Goal: Check status: Check status

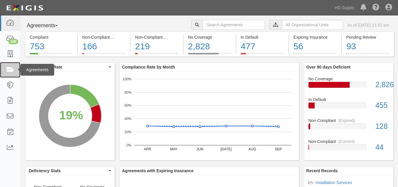
click at [11, 69] on icon at bounding box center [10, 69] width 8 height 7
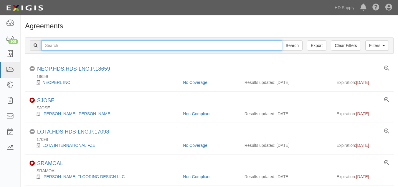
click at [60, 43] on input "text" at bounding box center [161, 45] width 241 height 10
paste input "Efficient Air HVAC"
type input "Efficient Air HVAC"
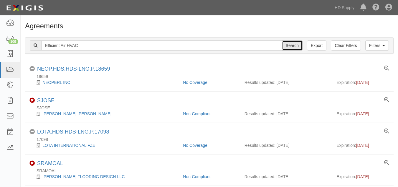
click at [287, 42] on input "Search" at bounding box center [292, 45] width 21 height 10
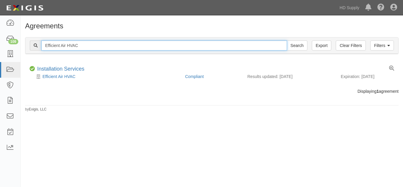
click at [93, 47] on input "Efficient Air HVAC" at bounding box center [164, 45] width 246 height 10
type input "E"
paste input "OLYMPIC PAINT AND RENOVATIONS LLC"
type input "OLYMPIC PAINT AND RENOVATIONS LLC"
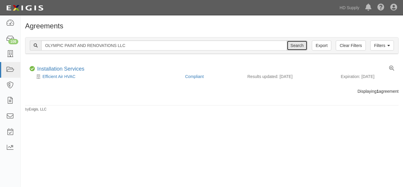
click at [295, 44] on input "Search" at bounding box center [297, 45] width 21 height 10
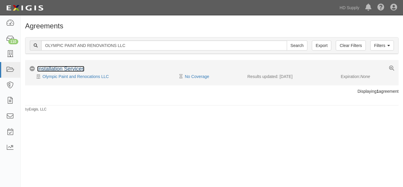
click at [49, 68] on link "Installation Services" at bounding box center [60, 69] width 47 height 6
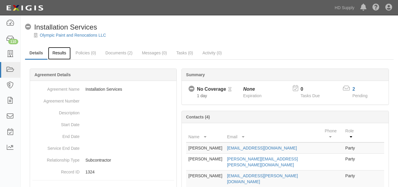
click at [59, 58] on link "Results" at bounding box center [59, 53] width 23 height 13
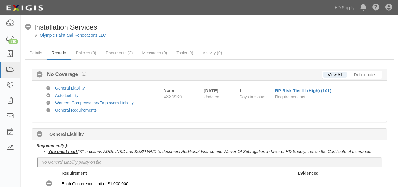
click at [58, 55] on link "Results" at bounding box center [59, 53] width 24 height 13
click at [87, 57] on link "Policies (0)" at bounding box center [85, 53] width 29 height 12
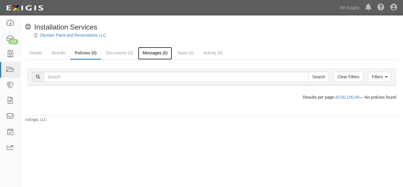
click at [158, 49] on link "Messages (0)" at bounding box center [155, 53] width 34 height 13
